Goal: Task Accomplishment & Management: Use online tool/utility

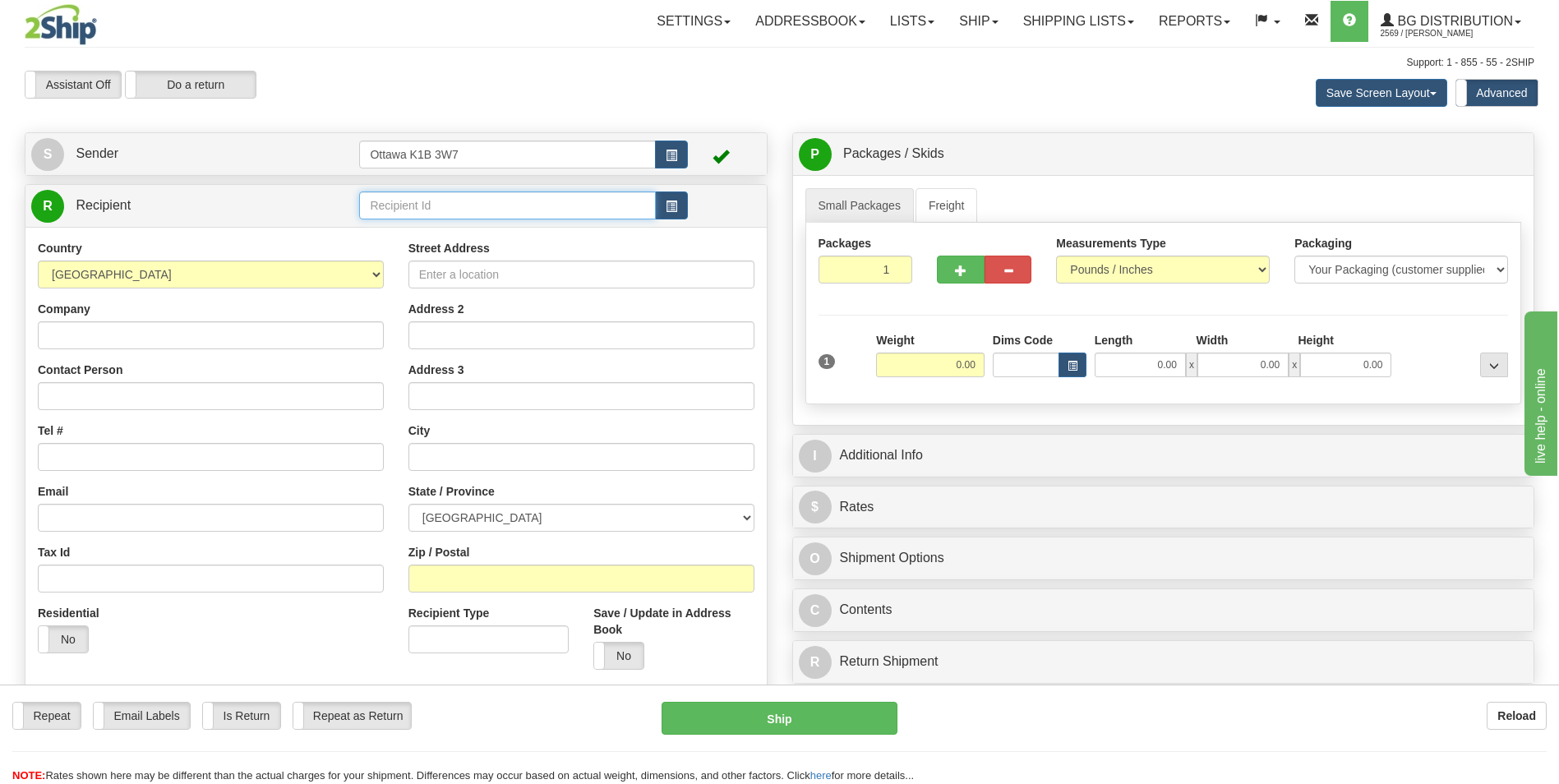
click at [498, 202] on input "text" at bounding box center [507, 206] width 296 height 28
click at [409, 229] on div "910927" at bounding box center [503, 230] width 280 height 18
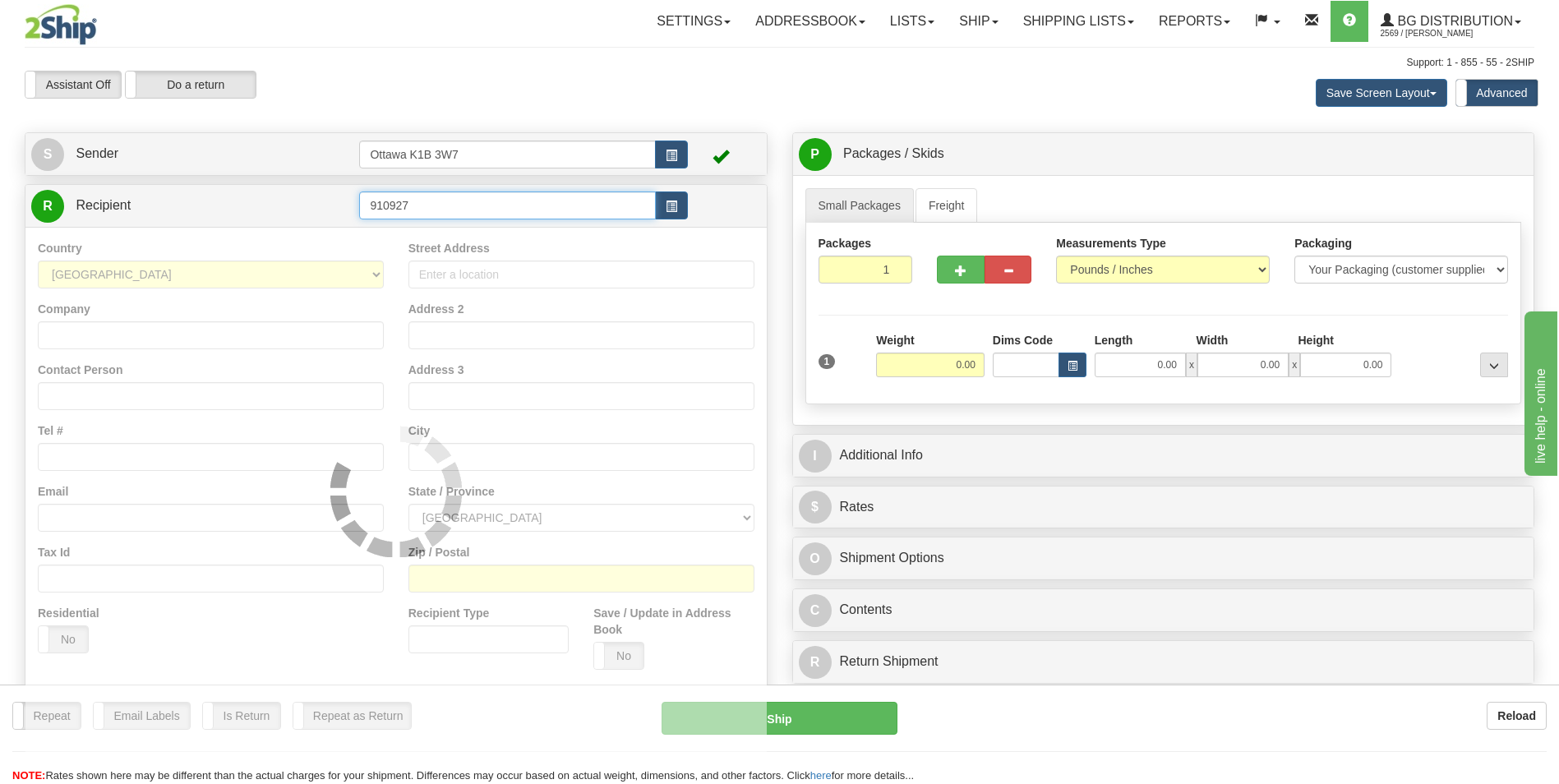
type input "910927"
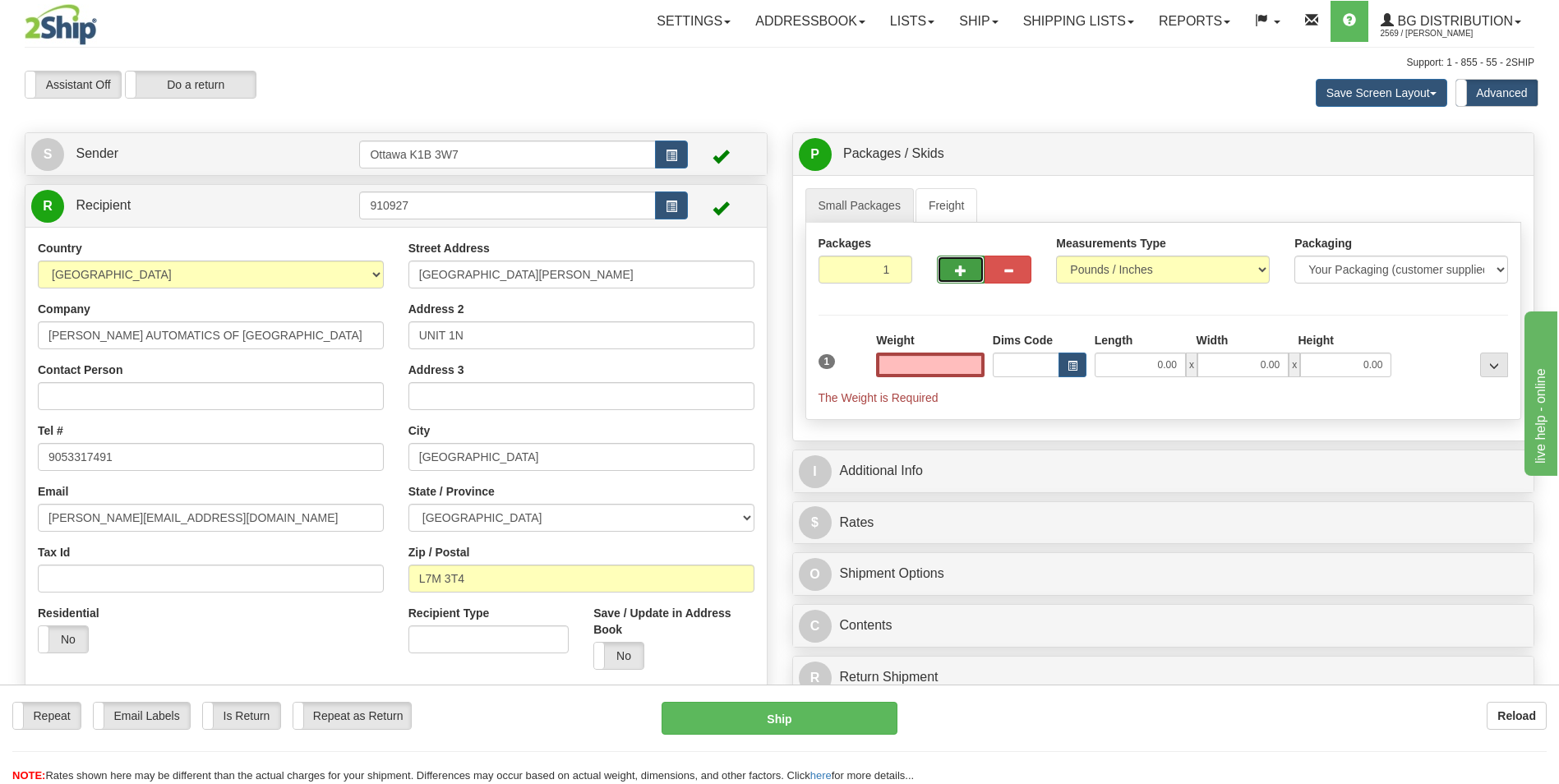
type input "0.00"
click at [969, 266] on button "button" at bounding box center [960, 269] width 47 height 28
type input "2"
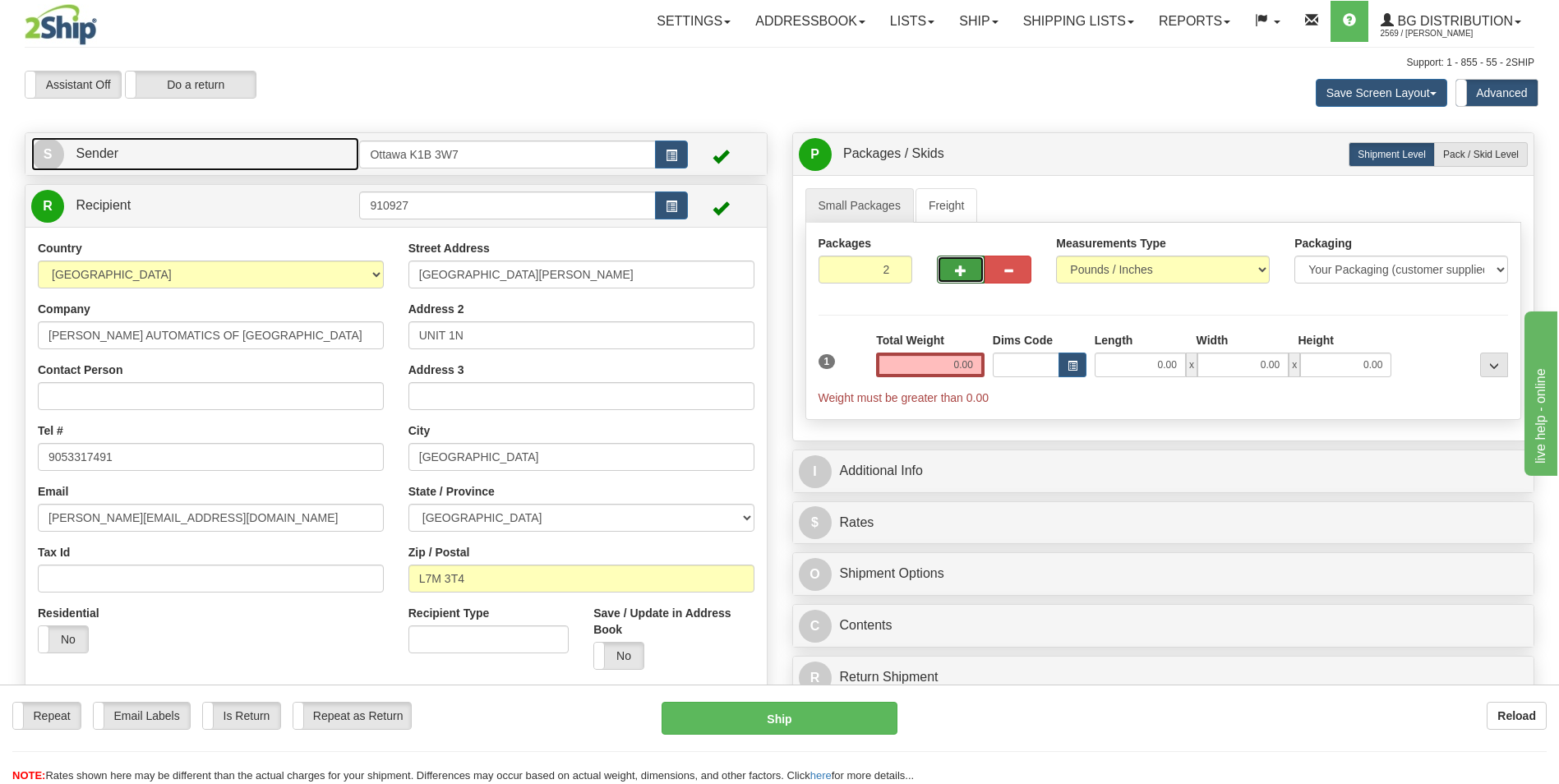
click at [297, 152] on link "S Sender" at bounding box center [195, 154] width 328 height 34
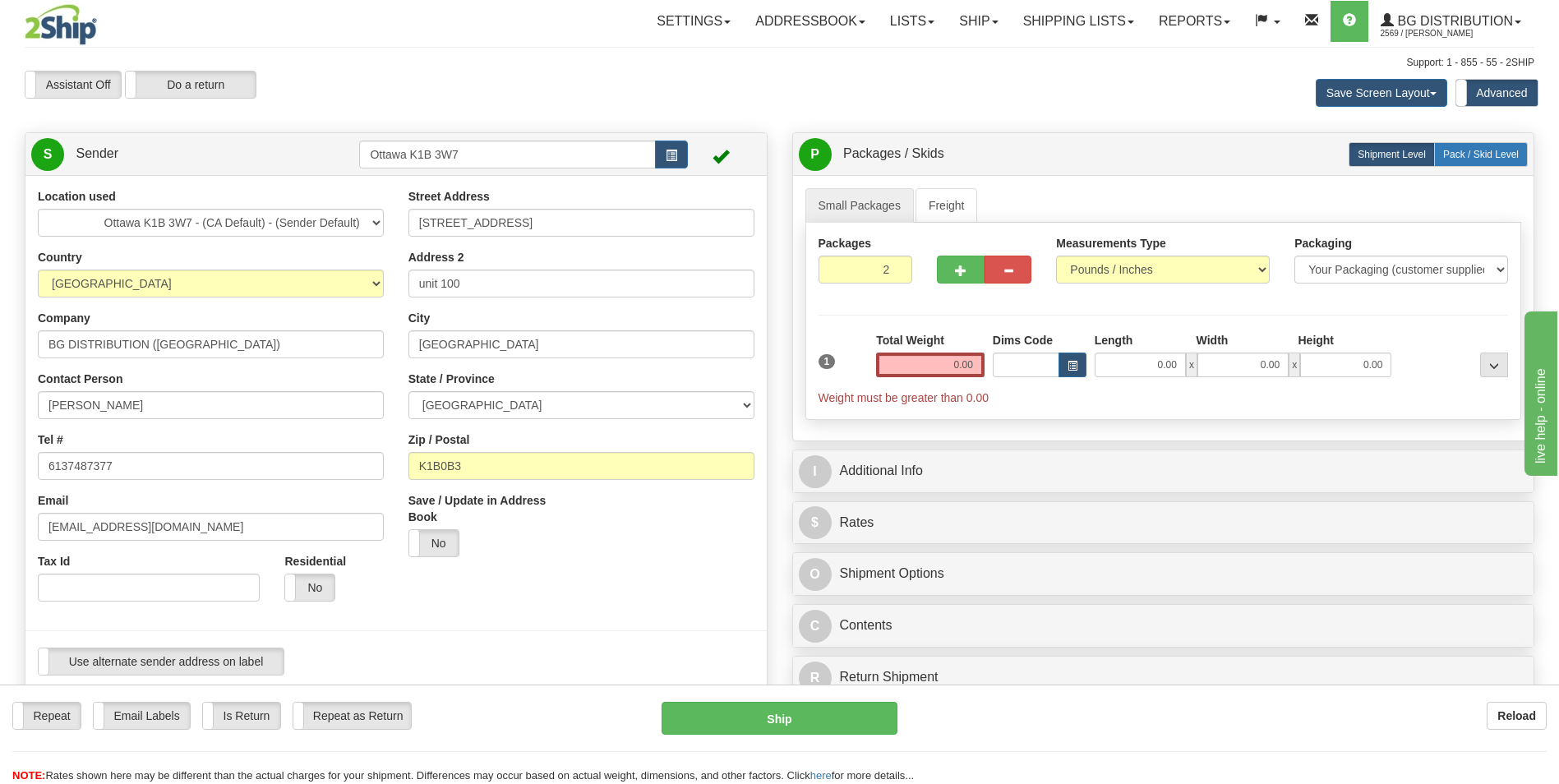
click at [1487, 161] on label "Pack / Skid Level Pack.." at bounding box center [1480, 154] width 94 height 24
radio input "true"
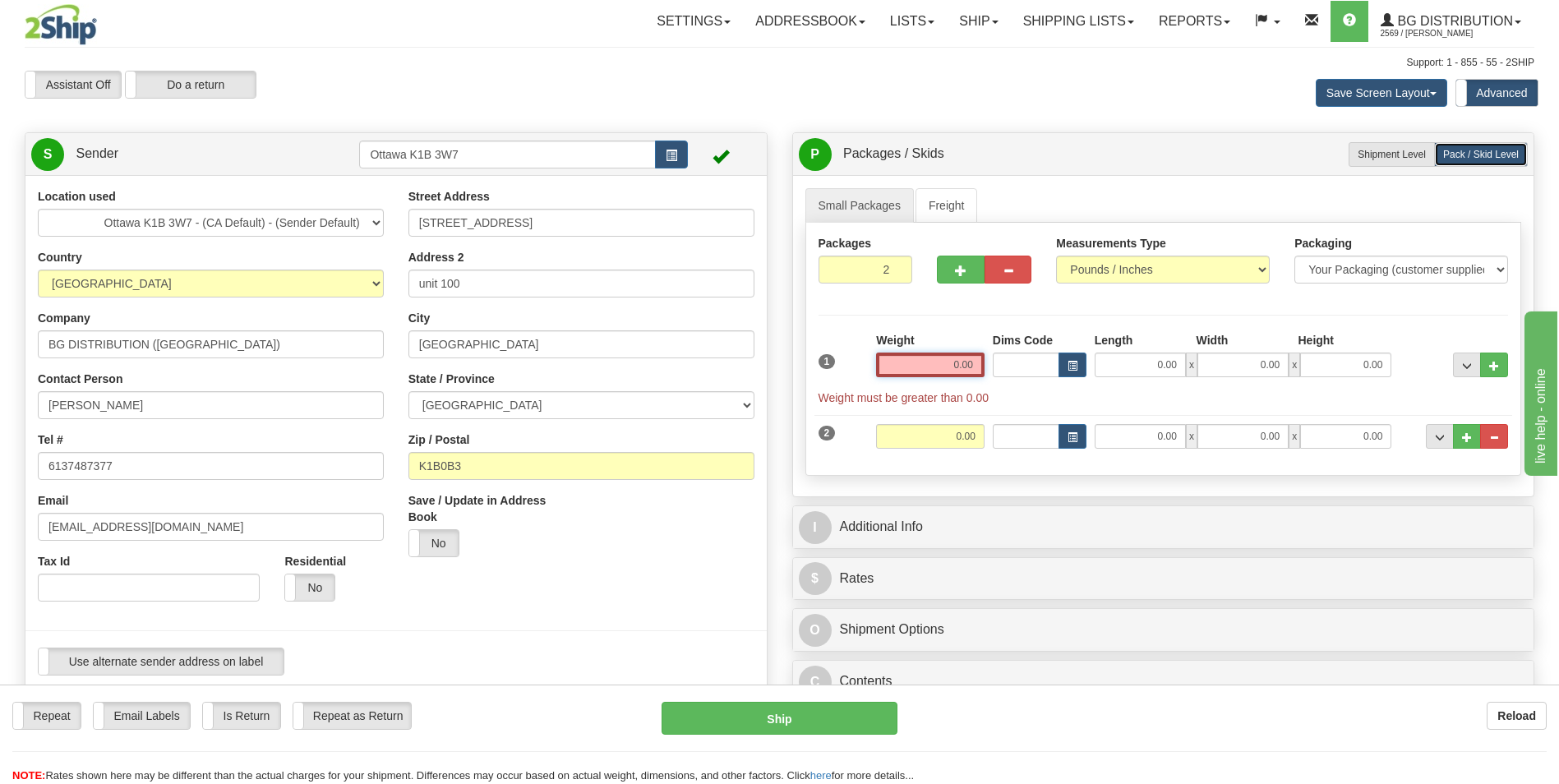
click at [964, 362] on input "0.00" at bounding box center [930, 365] width 109 height 24
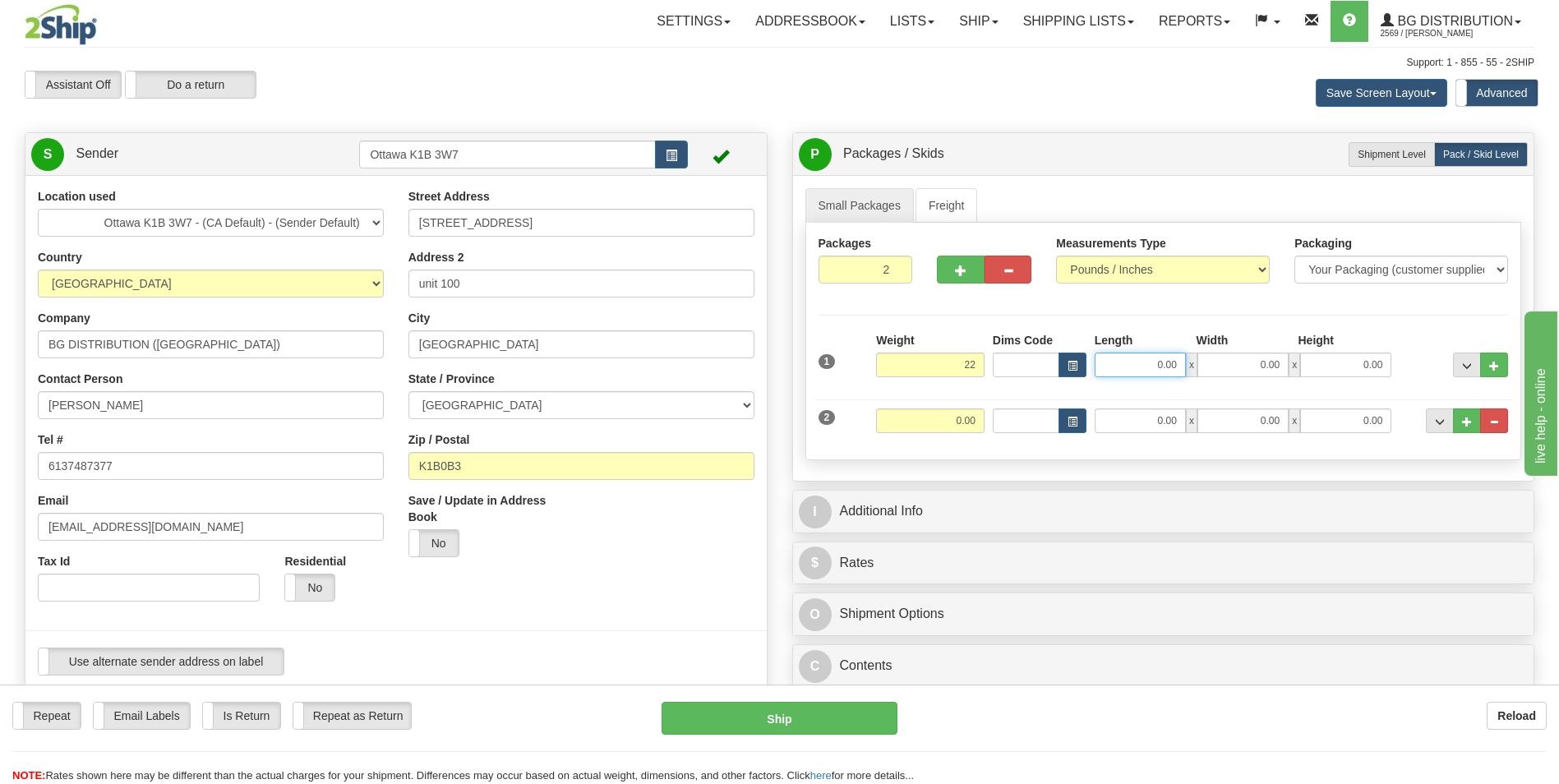
type input "22.00"
click at [1141, 375] on input "0.00" at bounding box center [1140, 365] width 91 height 24
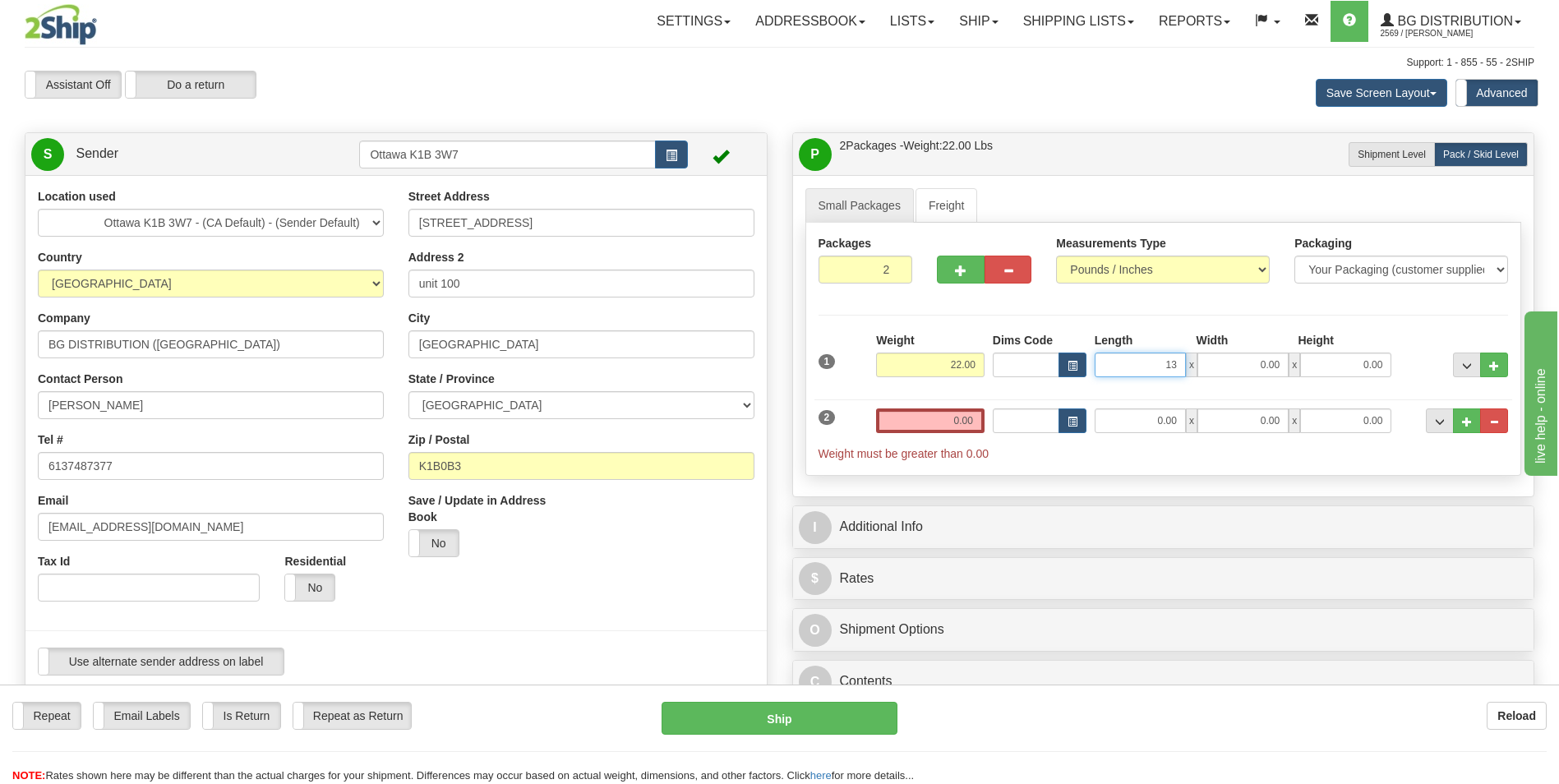
type input "13.00"
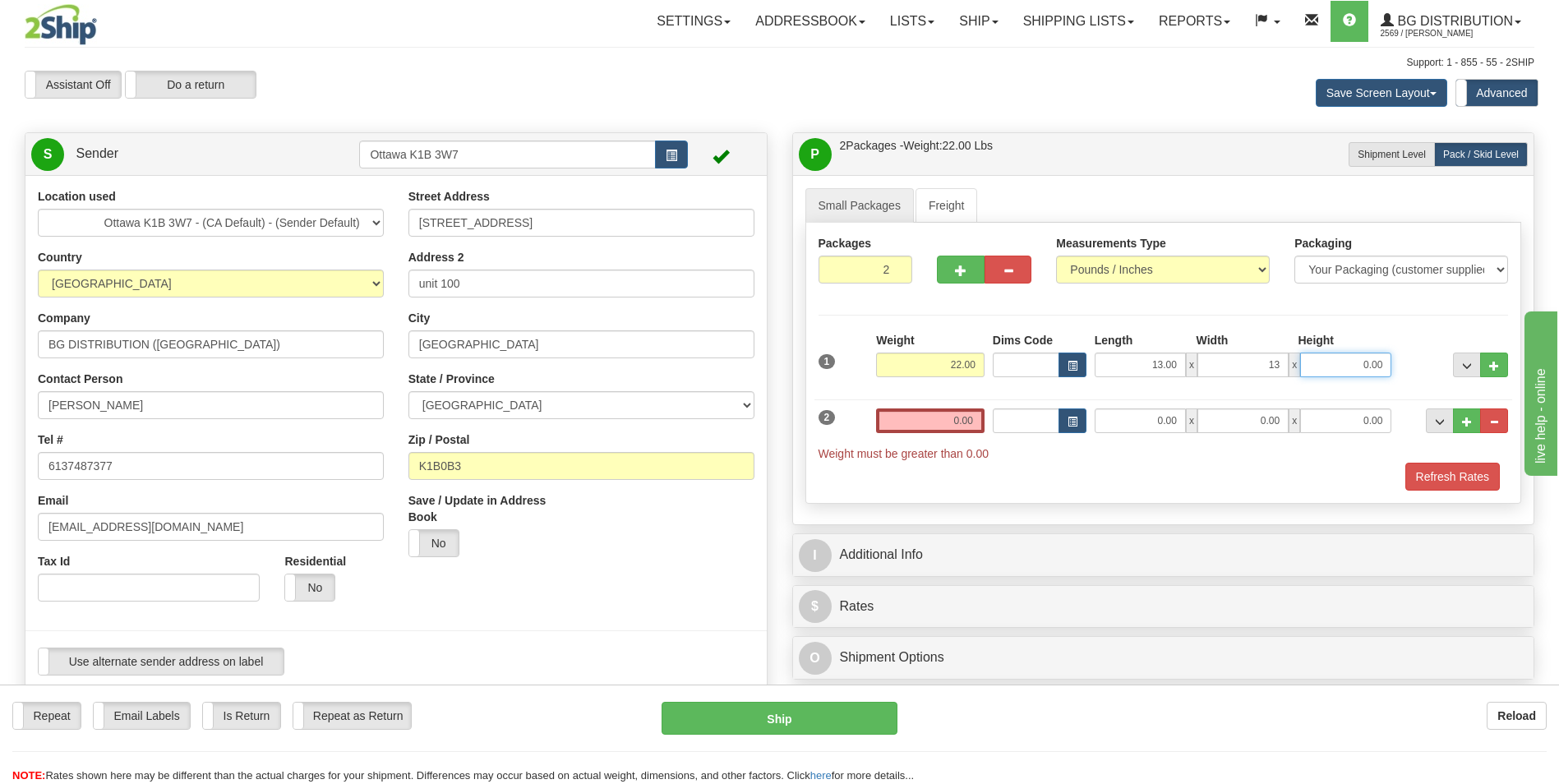
type input "13.00"
type input "11.50"
click at [959, 420] on input "0.00" at bounding box center [930, 420] width 109 height 24
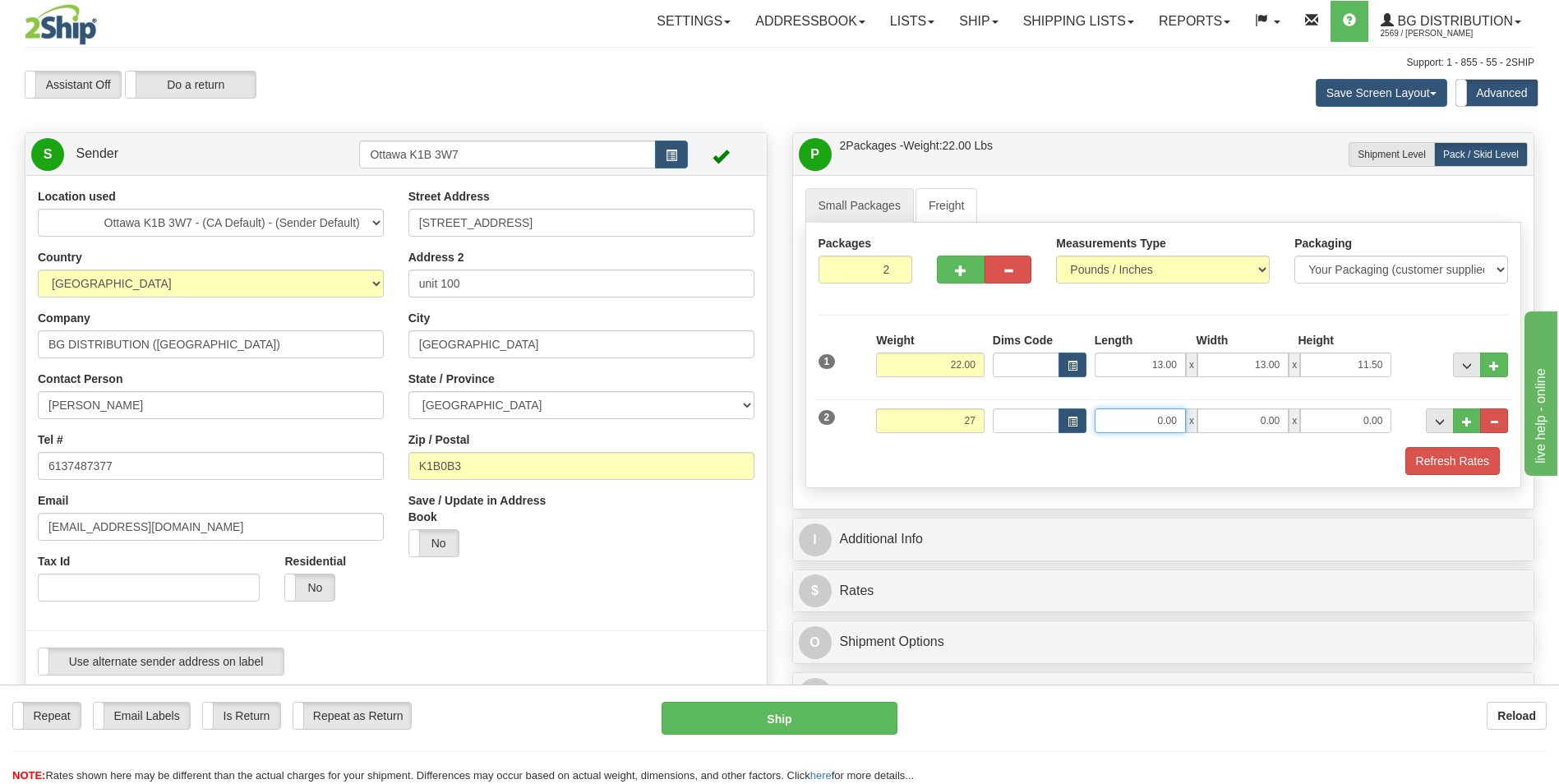
click at [1158, 421] on input "0.00" at bounding box center [1140, 420] width 91 height 24
type input "27.00"
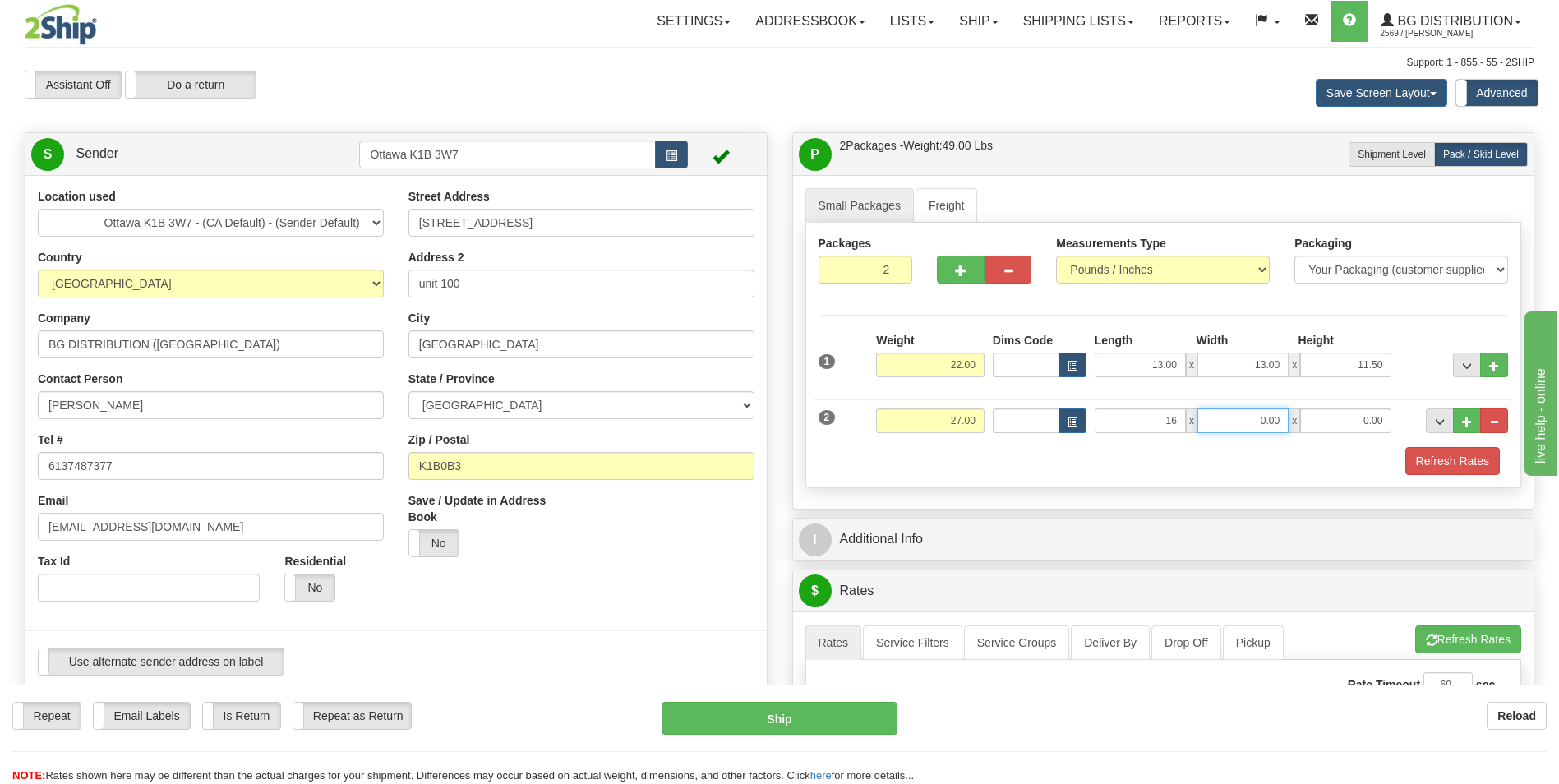
type input "16.00"
type input "13.00"
type input "13.50"
click at [1060, 467] on div "Refresh Rates" at bounding box center [1163, 461] width 698 height 28
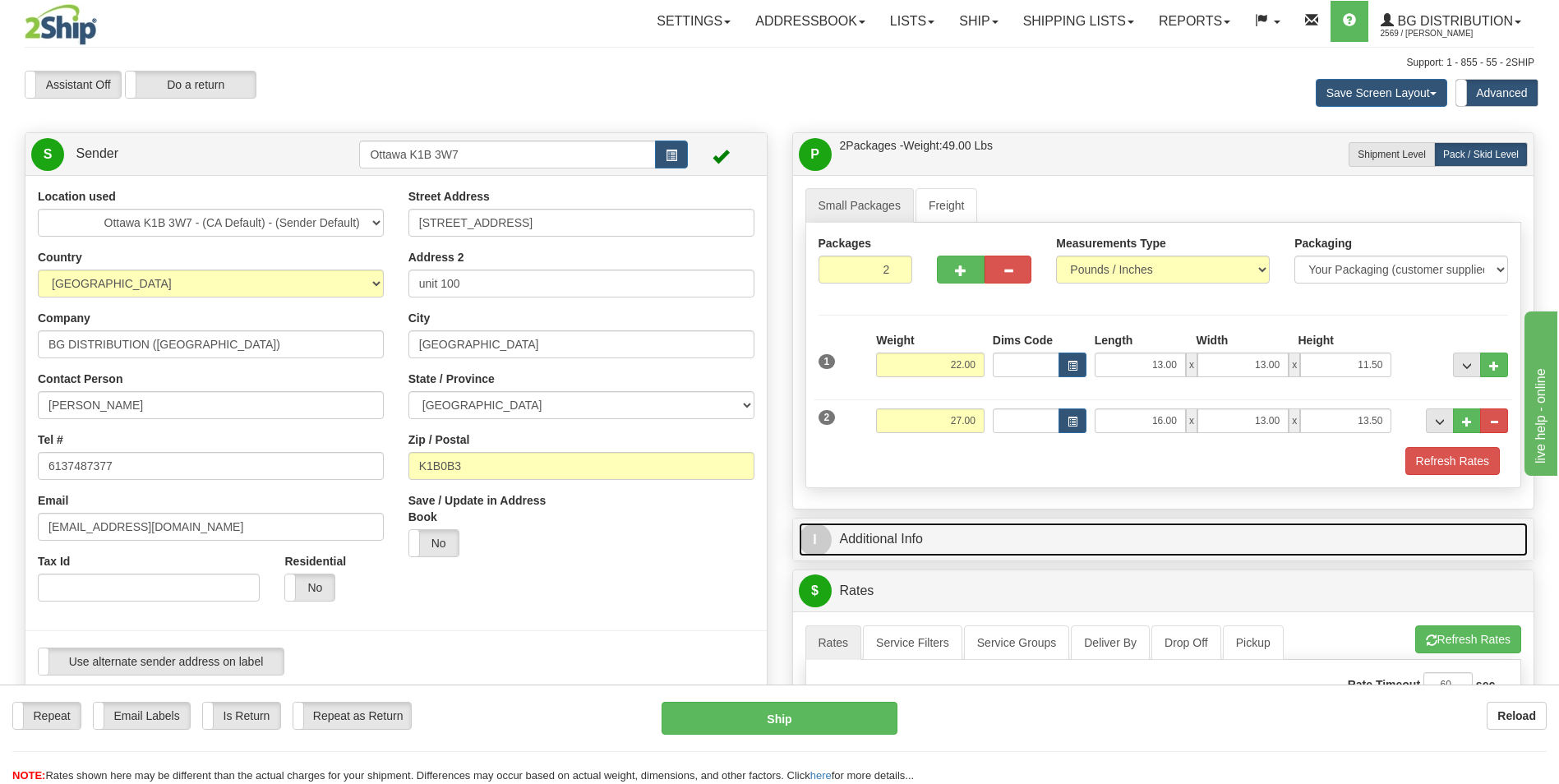
click at [914, 541] on link "I Additional Info" at bounding box center [1163, 539] width 730 height 34
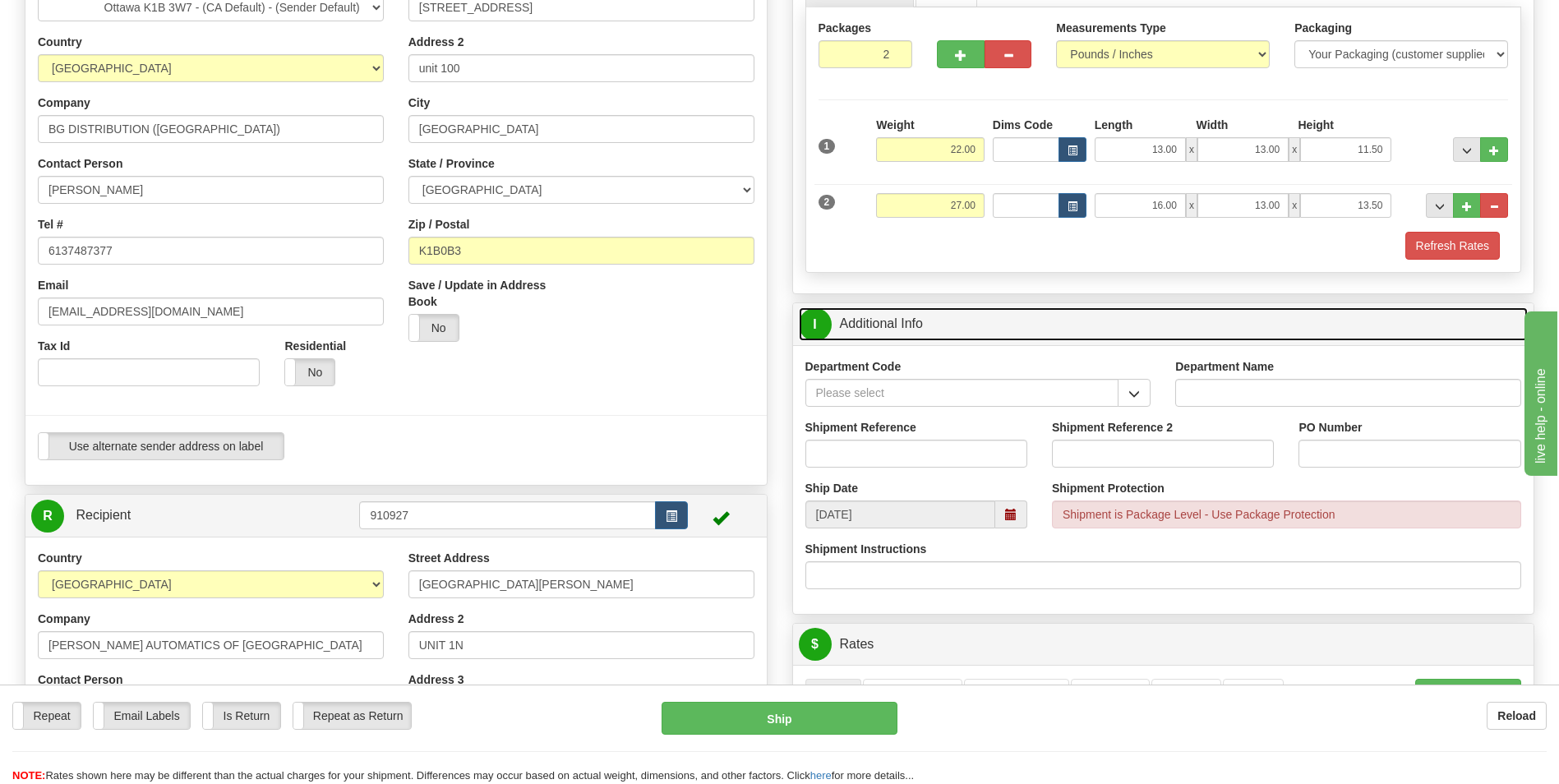
scroll to position [328, 0]
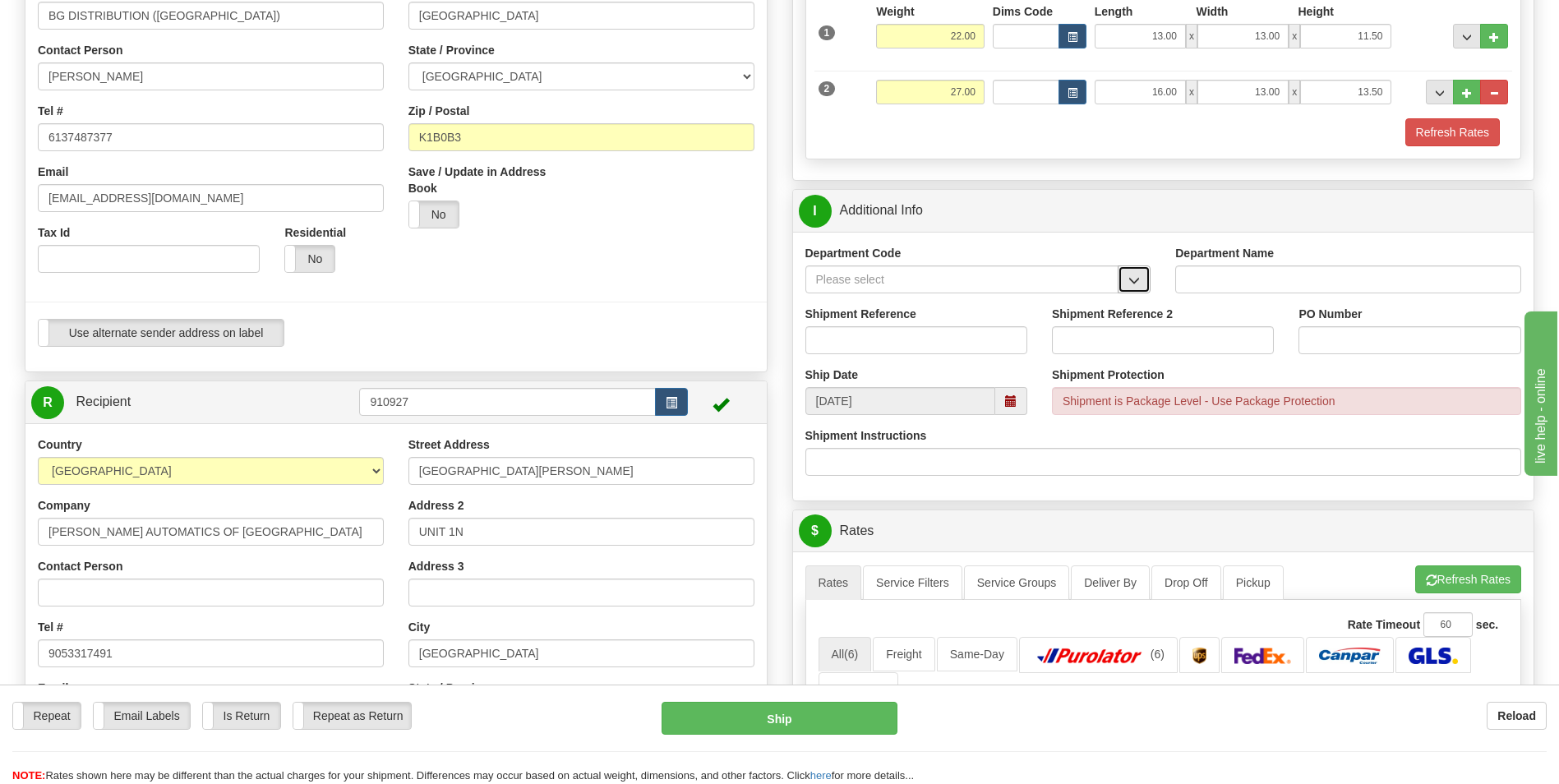
click at [1122, 267] on button "button" at bounding box center [1133, 280] width 33 height 28
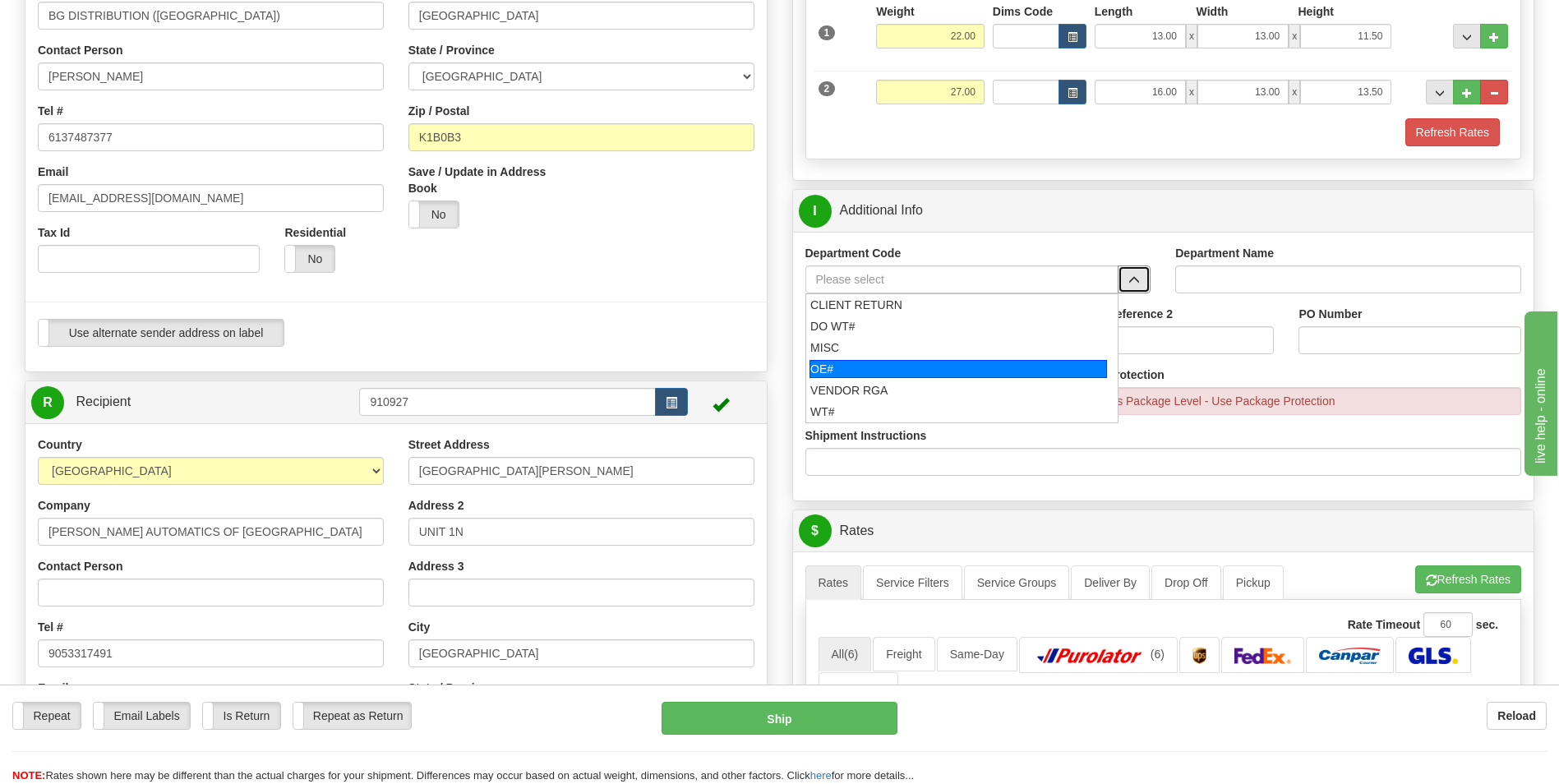
click at [845, 371] on div "OE#" at bounding box center [958, 369] width 298 height 18
type input "OE#"
type input "ORDERS"
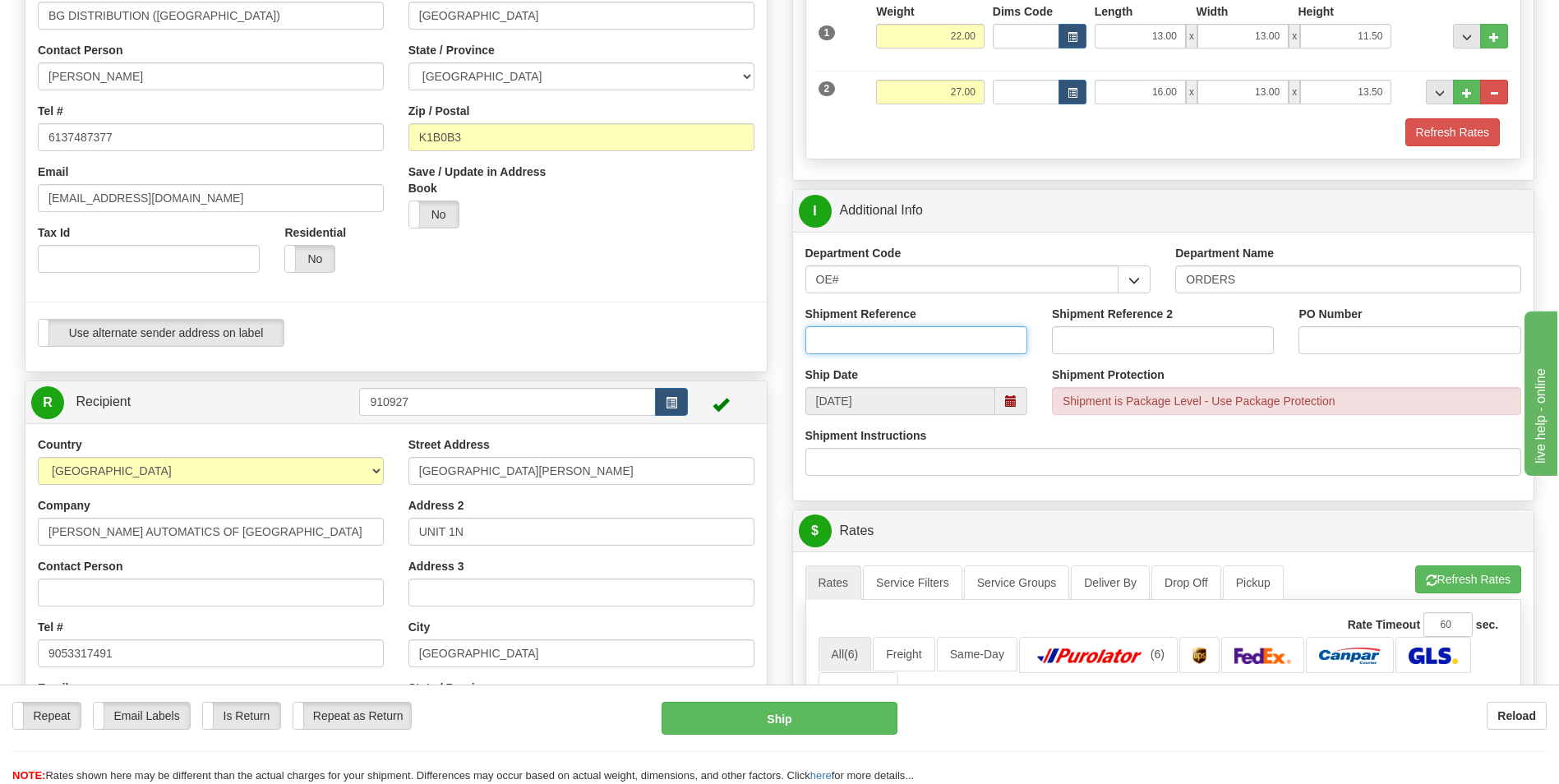
click at [916, 327] on input "Shipment Reference" at bounding box center [915, 341] width 222 height 28
type input "10205403-00"
click at [1389, 340] on input "PO Number" at bounding box center [1408, 341] width 222 height 28
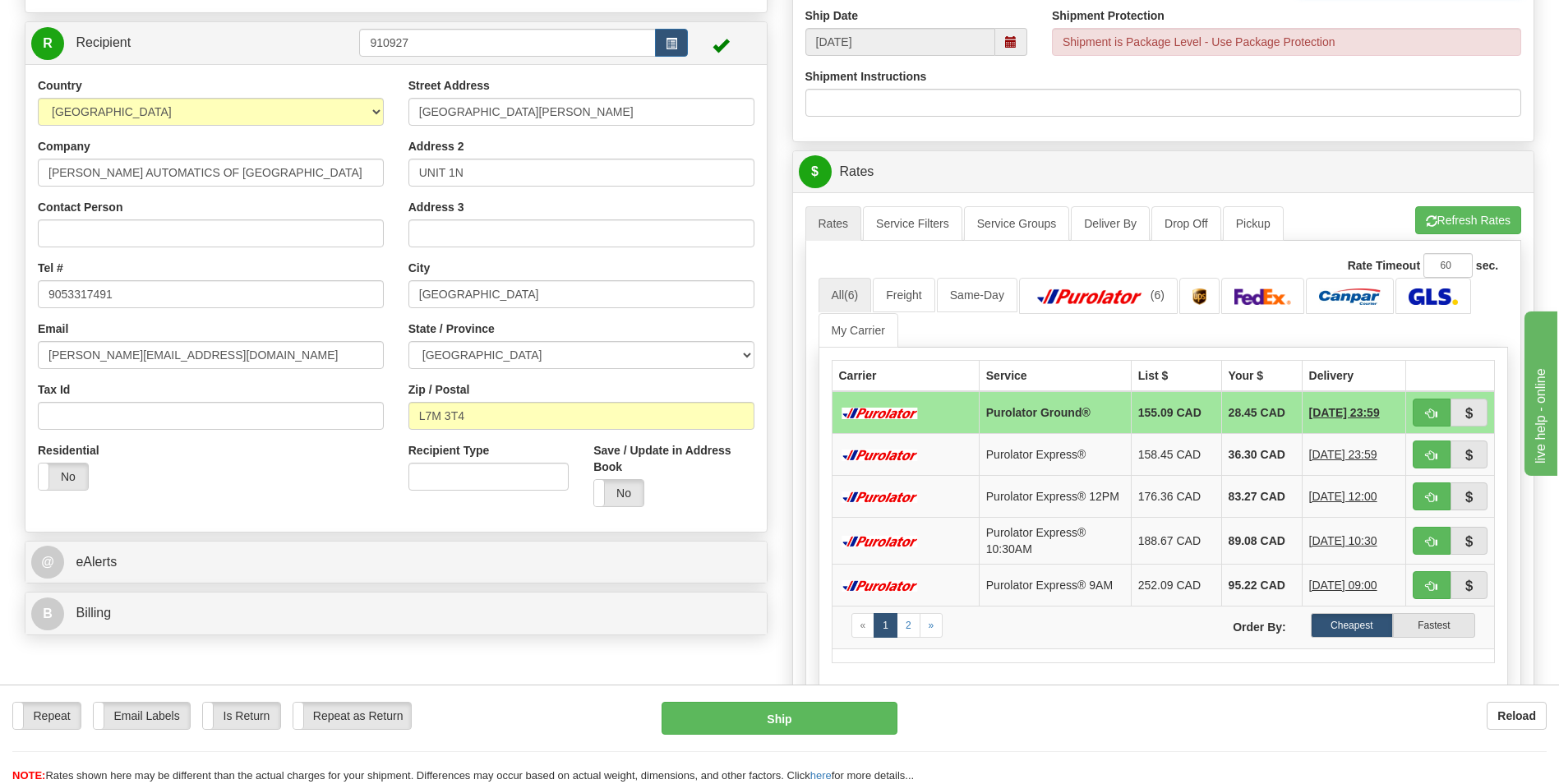
scroll to position [657, 0]
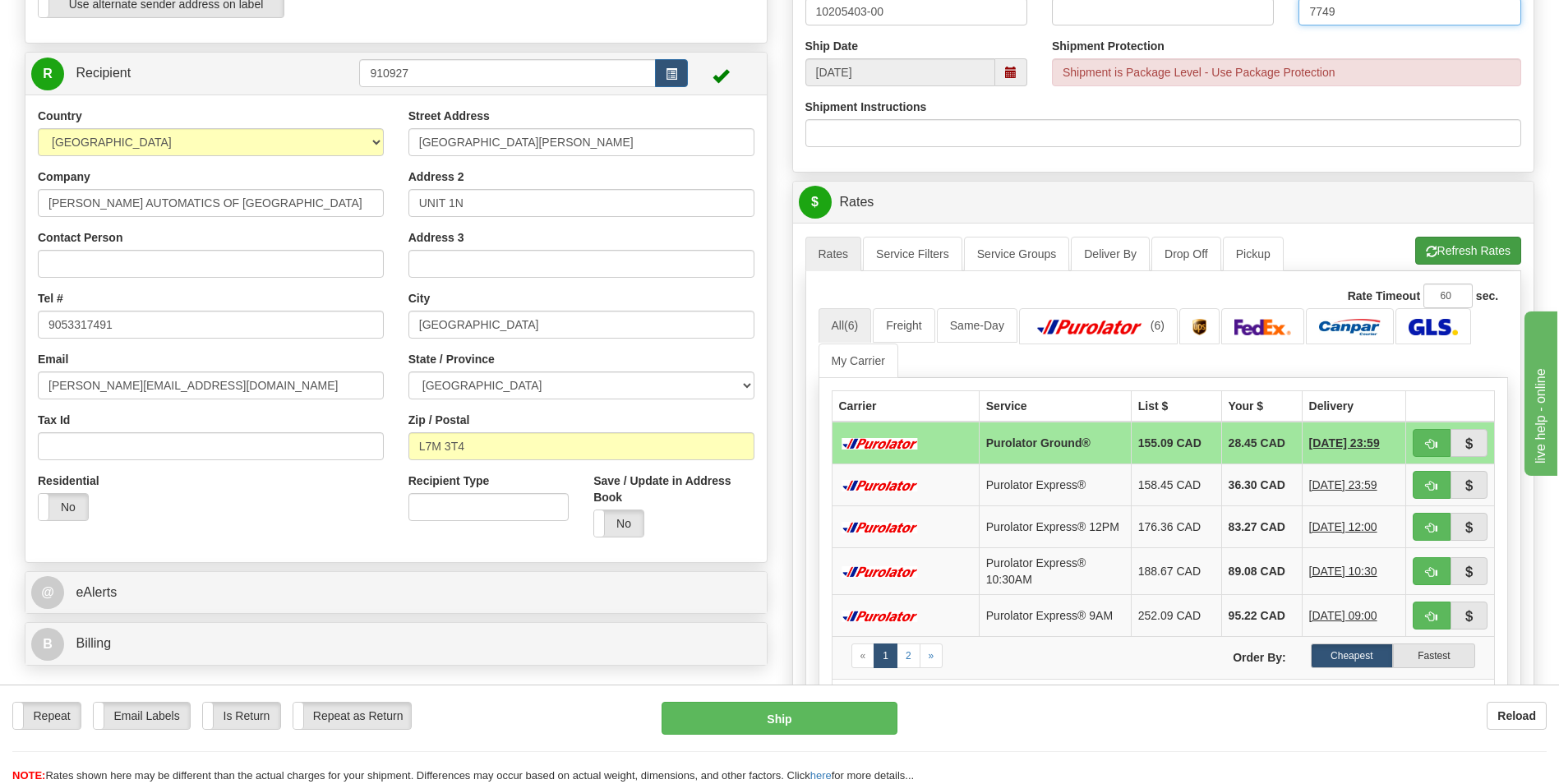
type input "7749"
click at [1496, 250] on button "Refresh Rates" at bounding box center [1467, 251] width 106 height 28
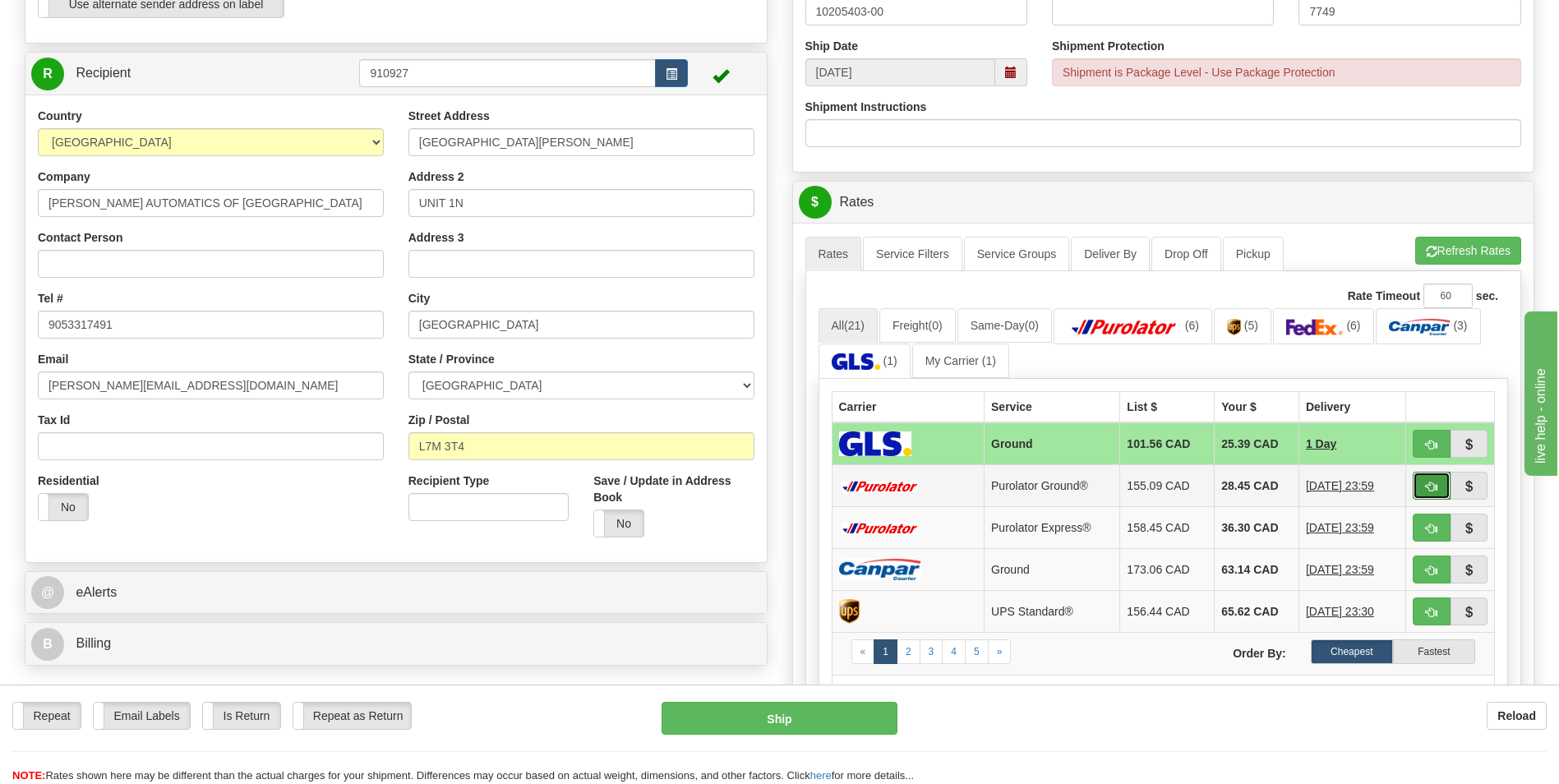
click at [1432, 488] on span "button" at bounding box center [1431, 486] width 11 height 10
type input "260"
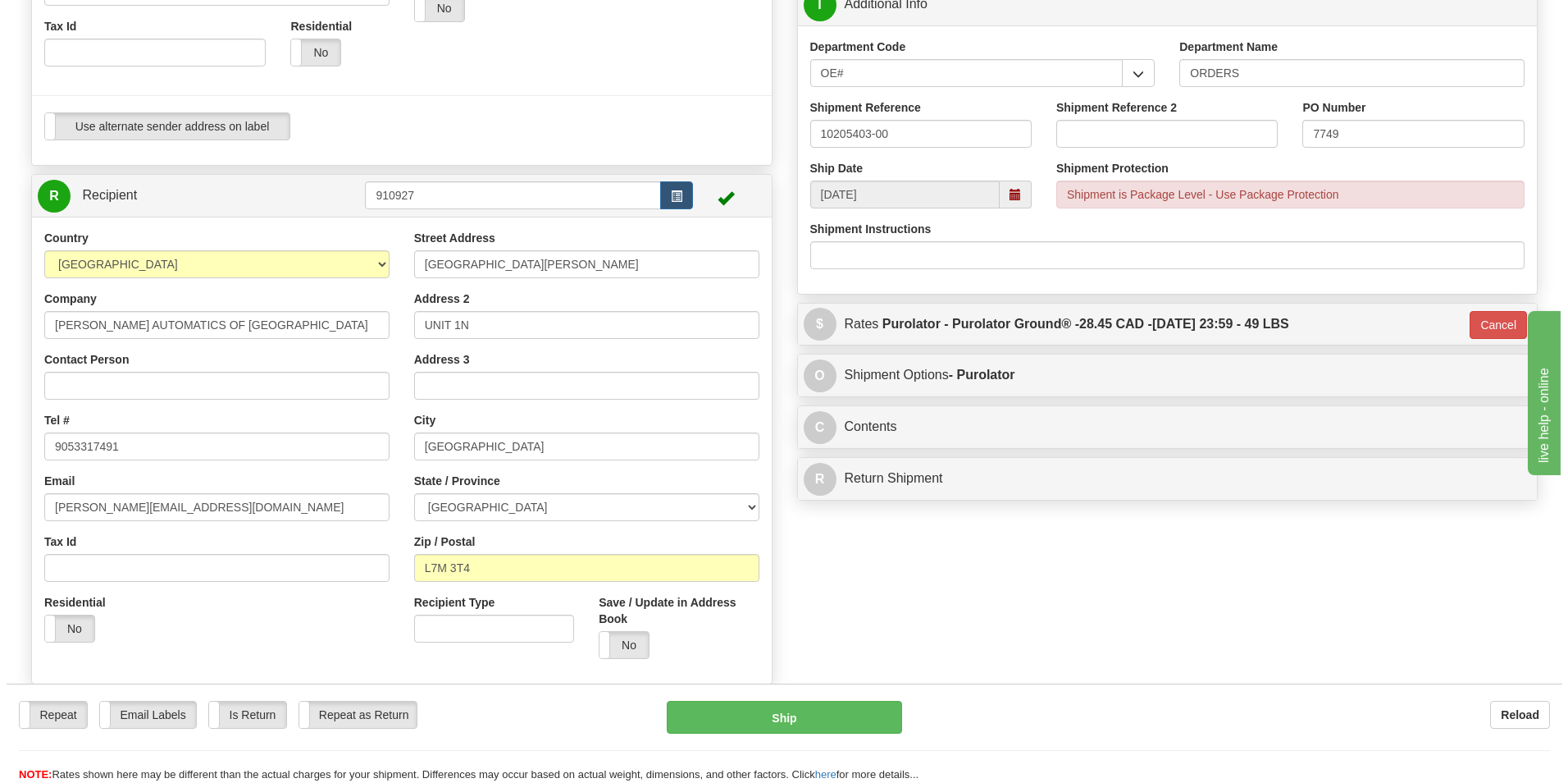
scroll to position [575, 0]
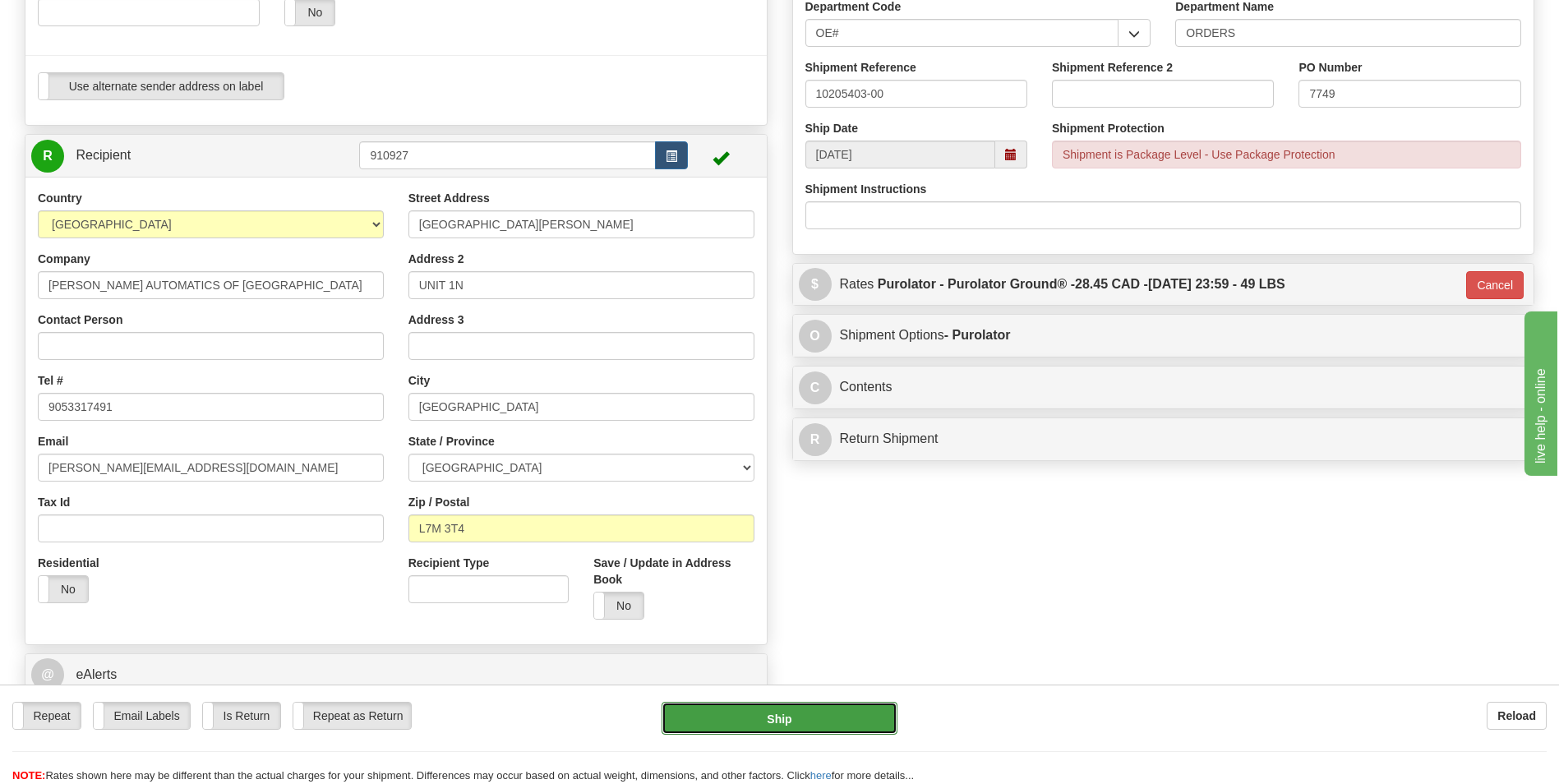
click at [785, 725] on button "Ship" at bounding box center [779, 718] width 235 height 33
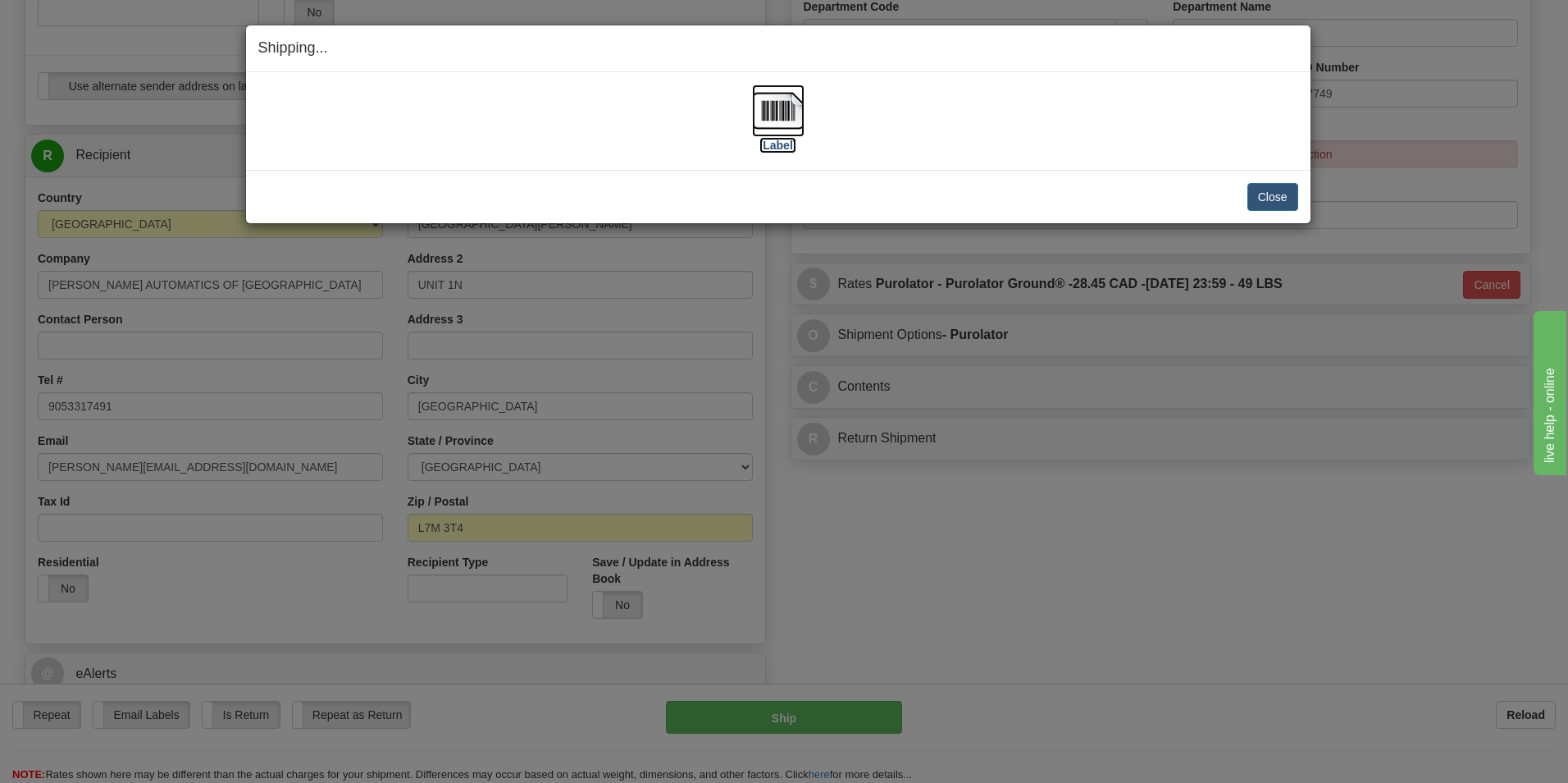
click at [770, 149] on label "[Label]" at bounding box center [778, 146] width 37 height 17
